Goal: Find specific page/section: Find specific page/section

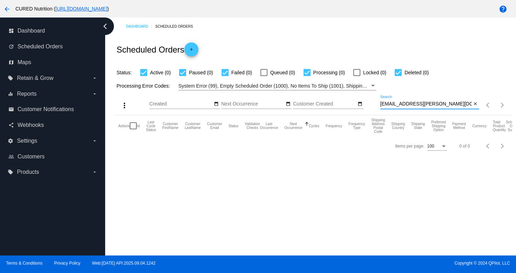
click at [410, 104] on input "[EMAIL_ADDRESS][PERSON_NAME][DOMAIN_NAME]" at bounding box center [425, 104] width 91 height 6
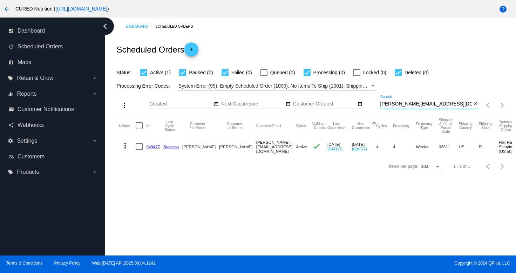
click at [407, 105] on input "[PERSON_NAME][EMAIL_ADDRESS][DOMAIN_NAME]" at bounding box center [425, 104] width 91 height 6
paste input "[EMAIL_ADDRESS]"
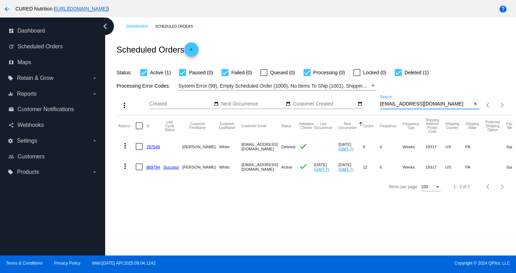
click at [414, 104] on input "[EMAIL_ADDRESS][DOMAIN_NAME]" at bounding box center [425, 104] width 91 height 6
paste input "[EMAIL_ADDRESS]"
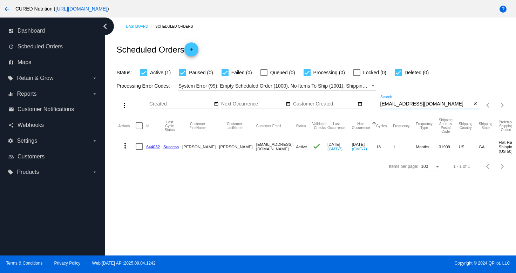
type input "[EMAIL_ADDRESS][DOMAIN_NAME]"
